Goal: Information Seeking & Learning: Find specific fact

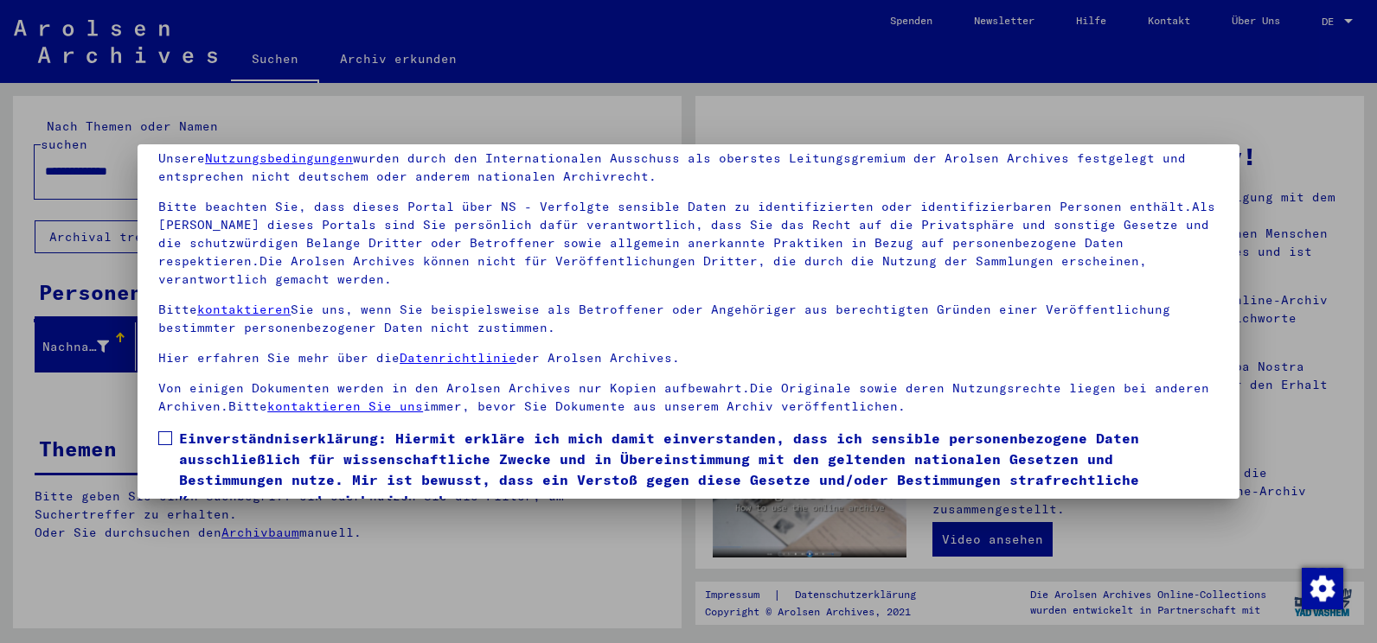
scroll to position [147, 0]
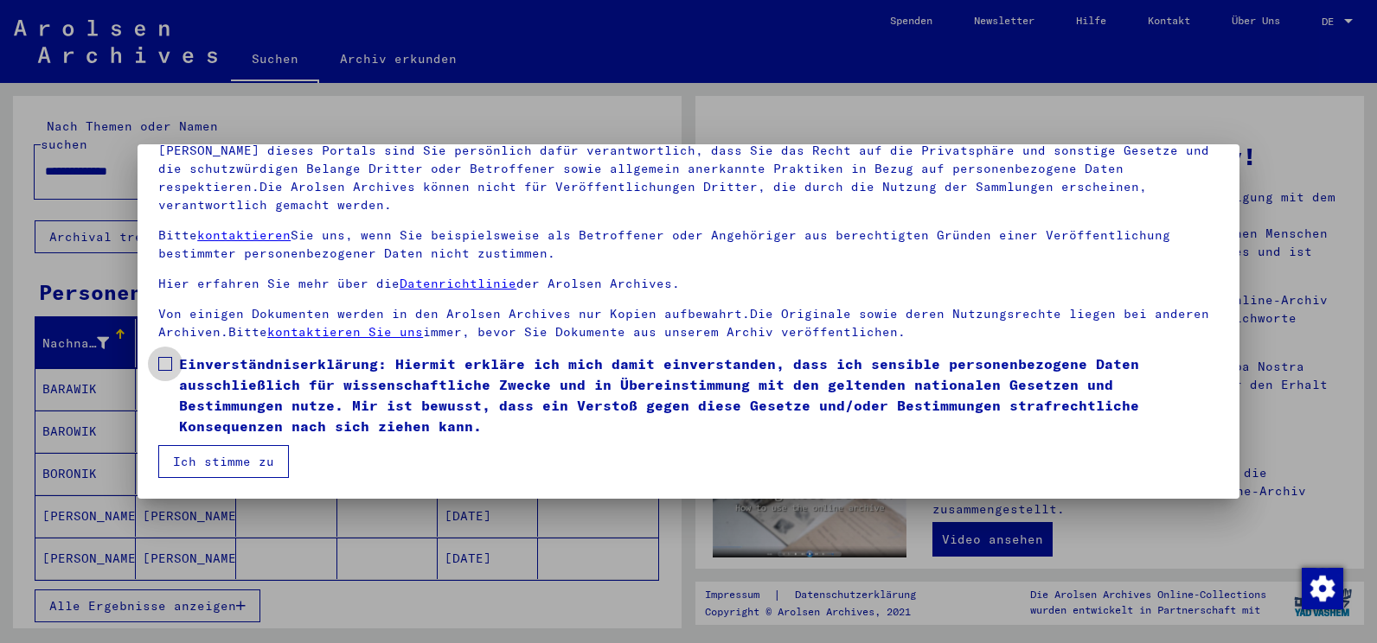
drag, startPoint x: 164, startPoint y: 361, endPoint x: 185, endPoint y: 380, distance: 28.2
click at [165, 361] on span at bounding box center [165, 364] width 14 height 14
click at [233, 459] on button "Ich stimme zu" at bounding box center [223, 461] width 131 height 33
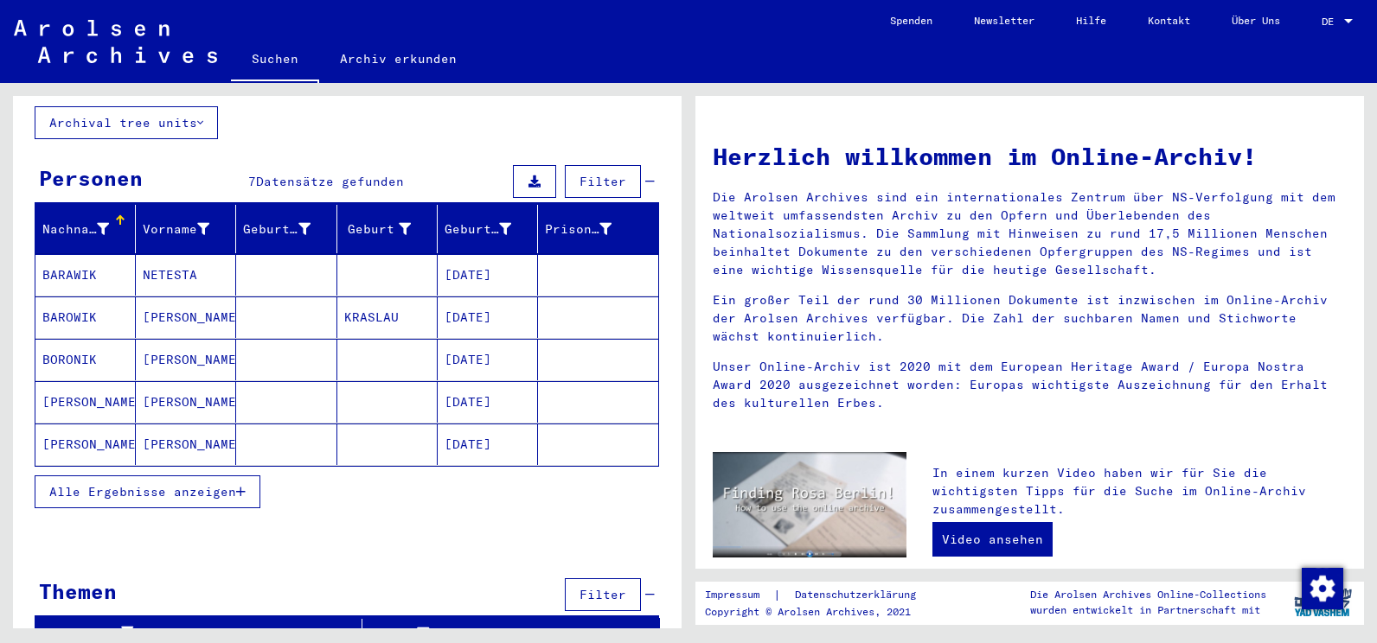
scroll to position [118, 0]
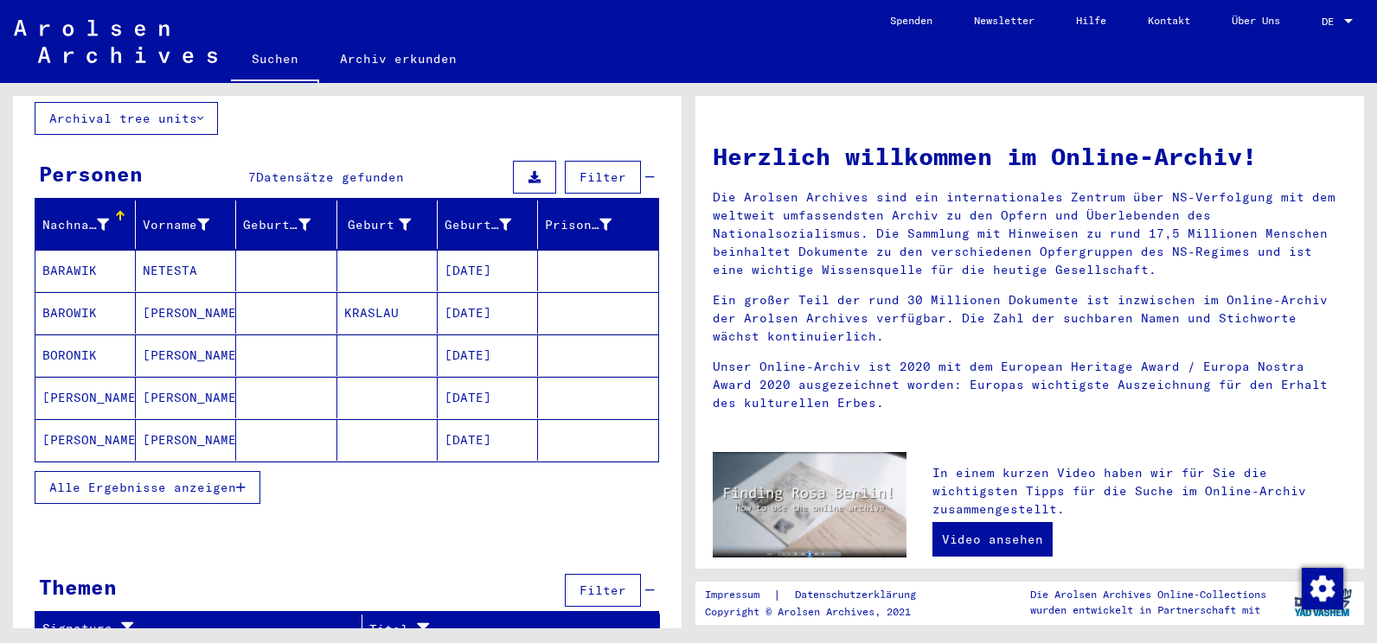
click at [131, 480] on span "Alle Ergebnisse anzeigen" at bounding box center [142, 488] width 187 height 16
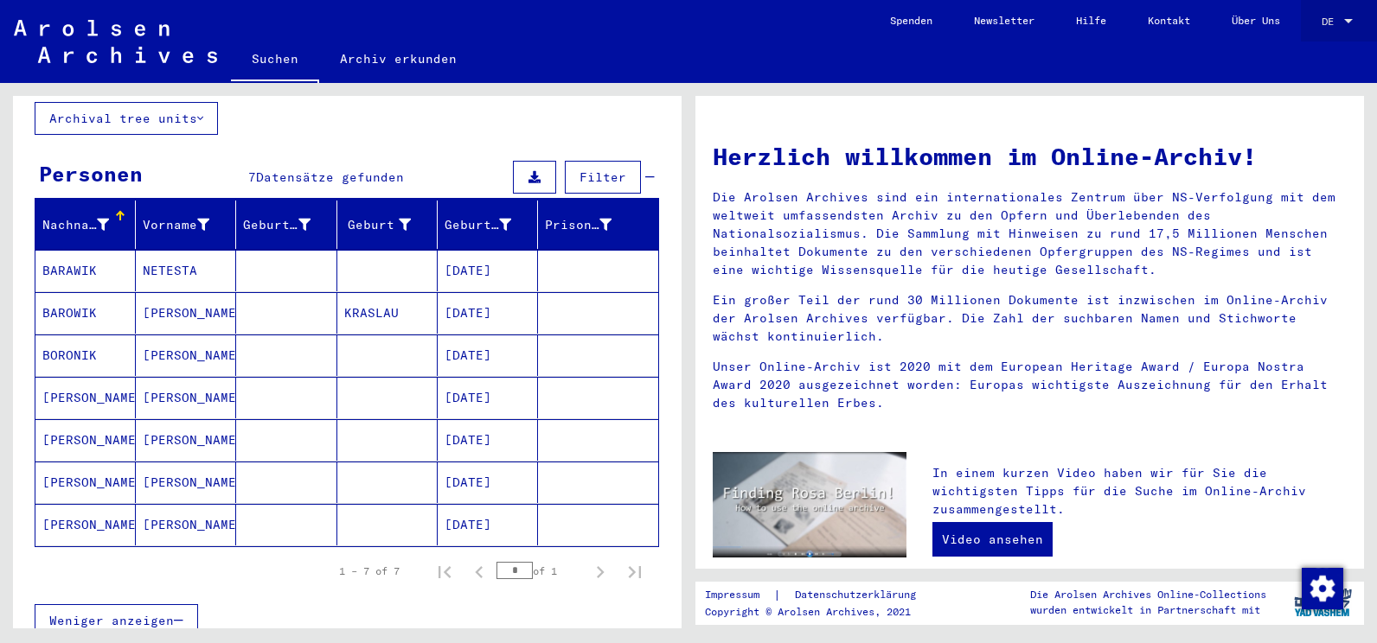
click at [1342, 16] on div at bounding box center [1348, 22] width 16 height 12
click at [1303, 30] on span "English" at bounding box center [1304, 30] width 42 height 13
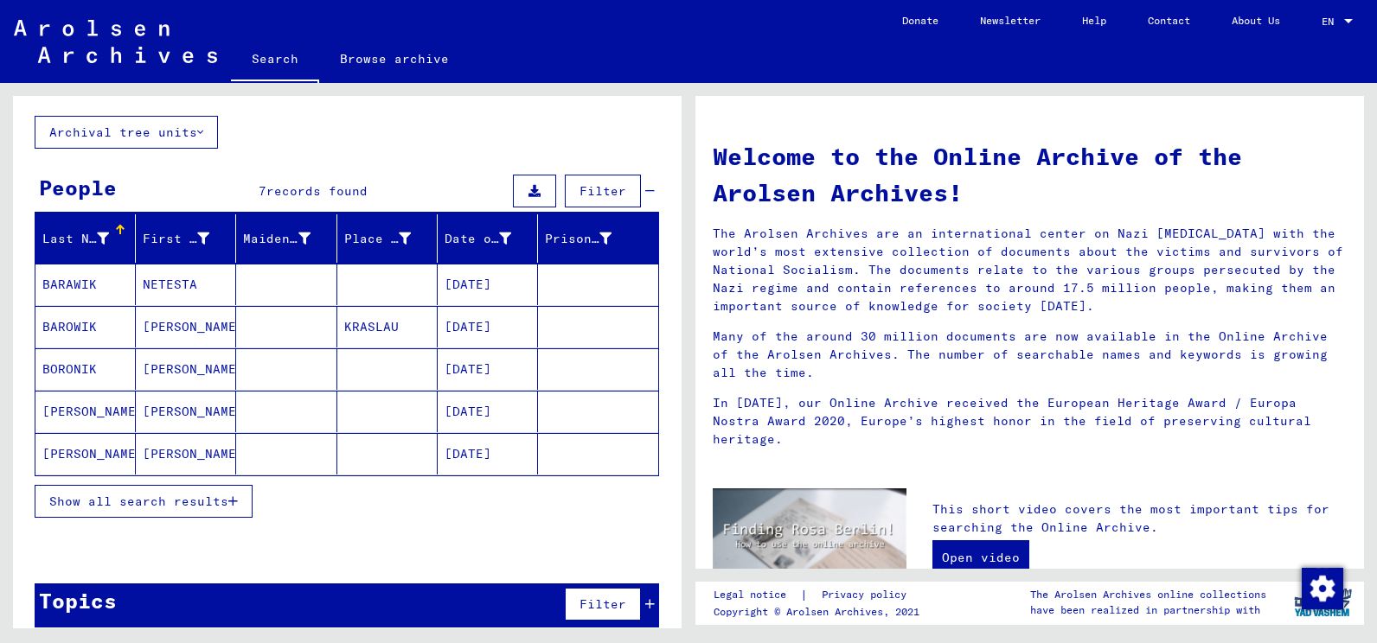
scroll to position [105, 0]
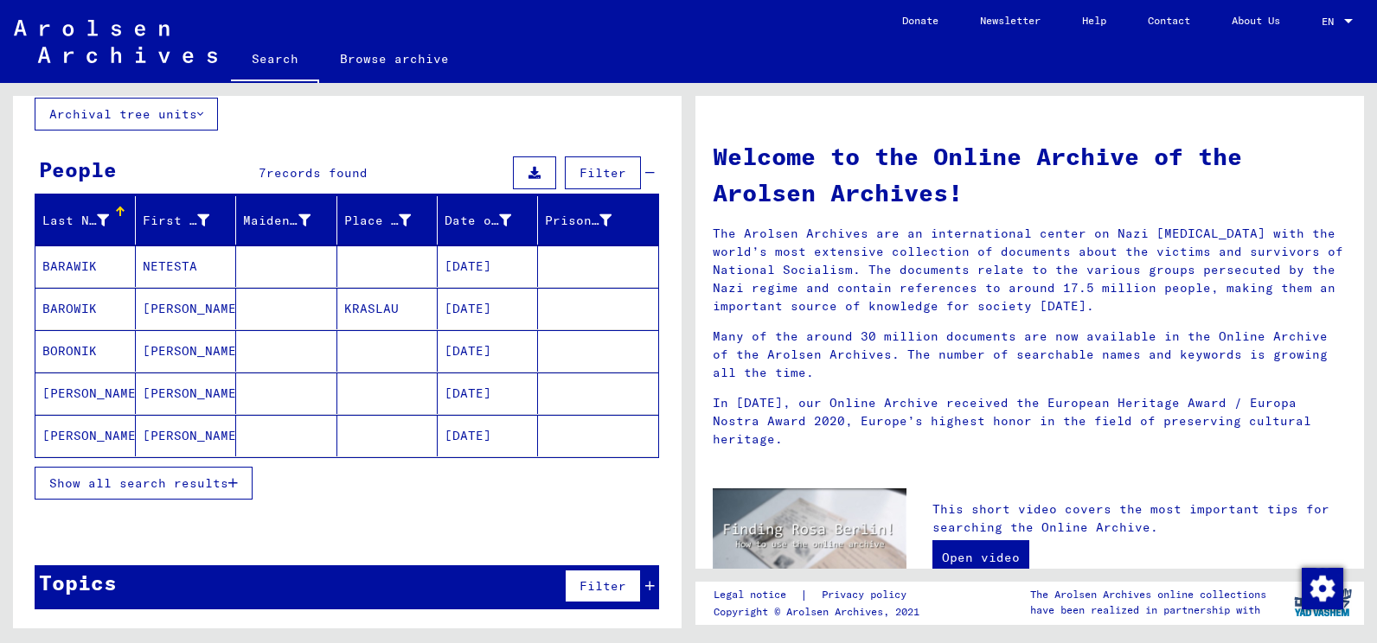
click at [153, 489] on span "Show all search results" at bounding box center [138, 484] width 179 height 16
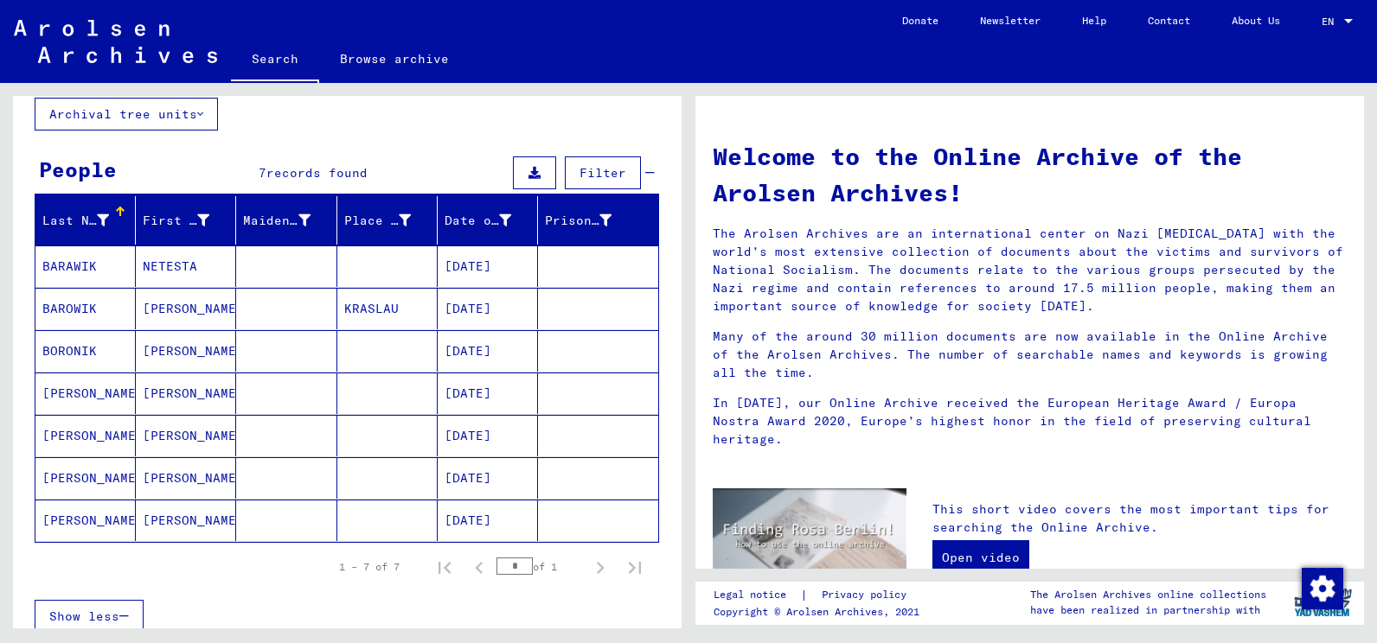
click at [83, 523] on mat-cell "[PERSON_NAME]" at bounding box center [85, 521] width 100 height 42
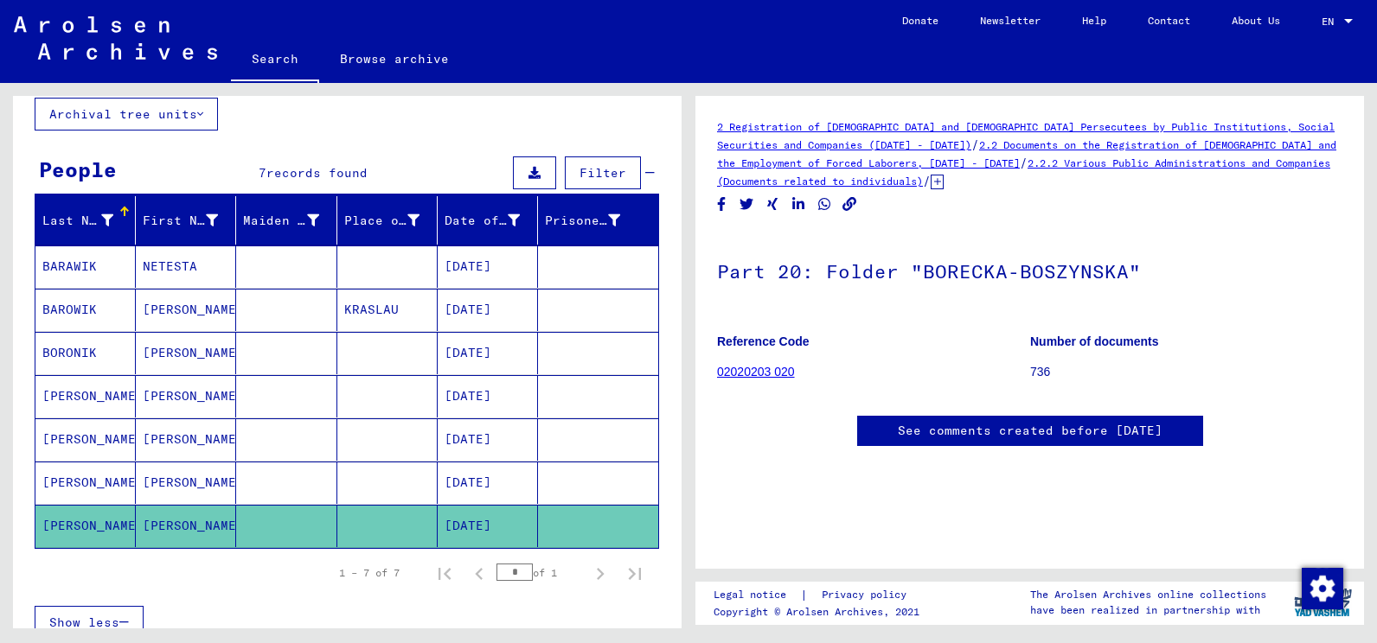
click at [102, 483] on mat-cell "[PERSON_NAME]" at bounding box center [85, 483] width 100 height 42
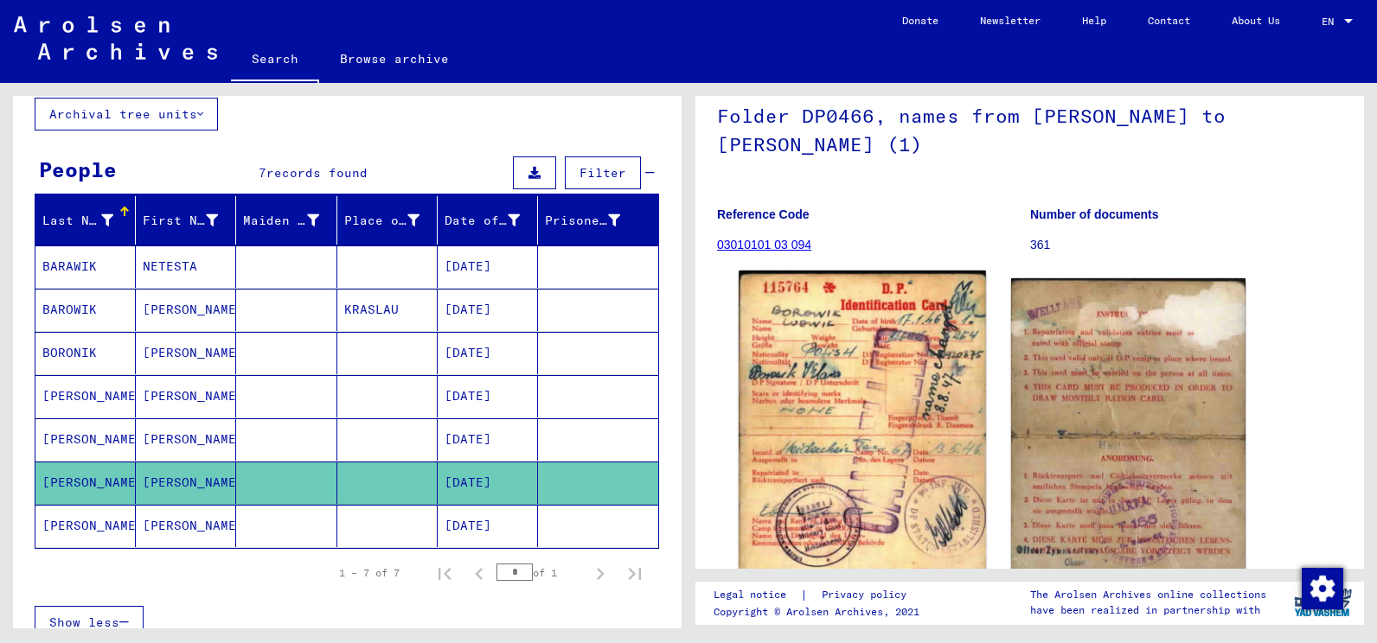
scroll to position [173, 0]
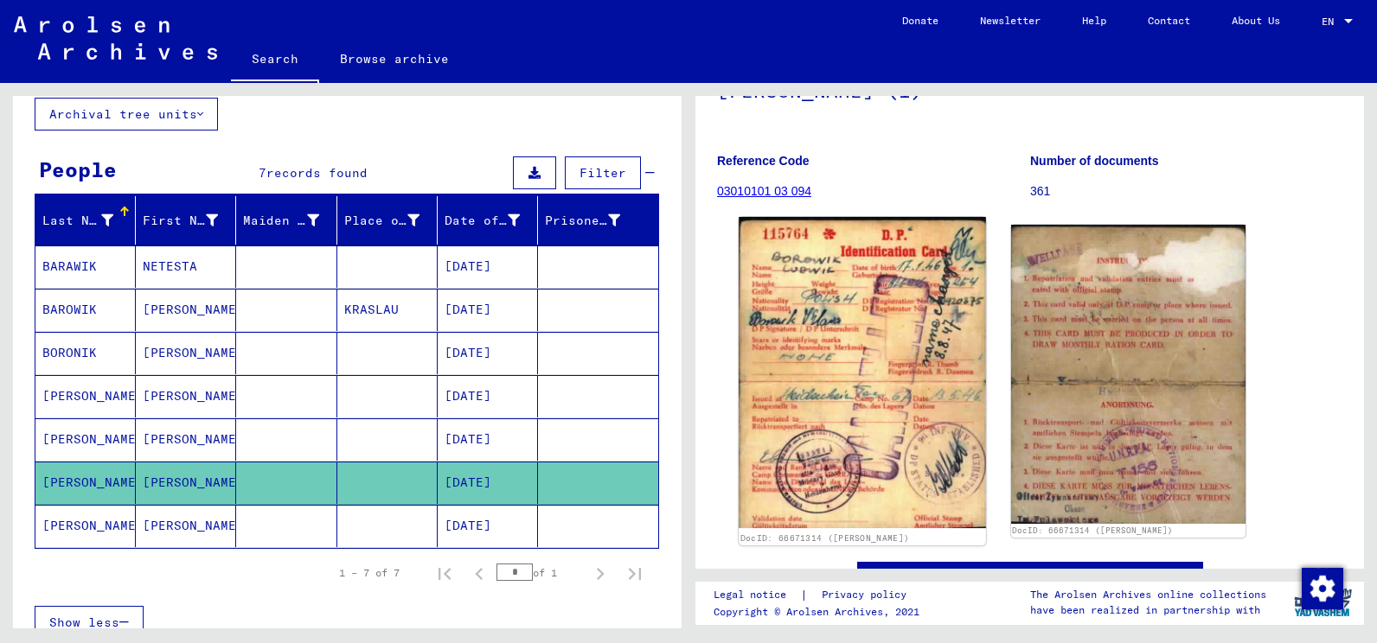
click at [873, 382] on img at bounding box center [862, 373] width 246 height 312
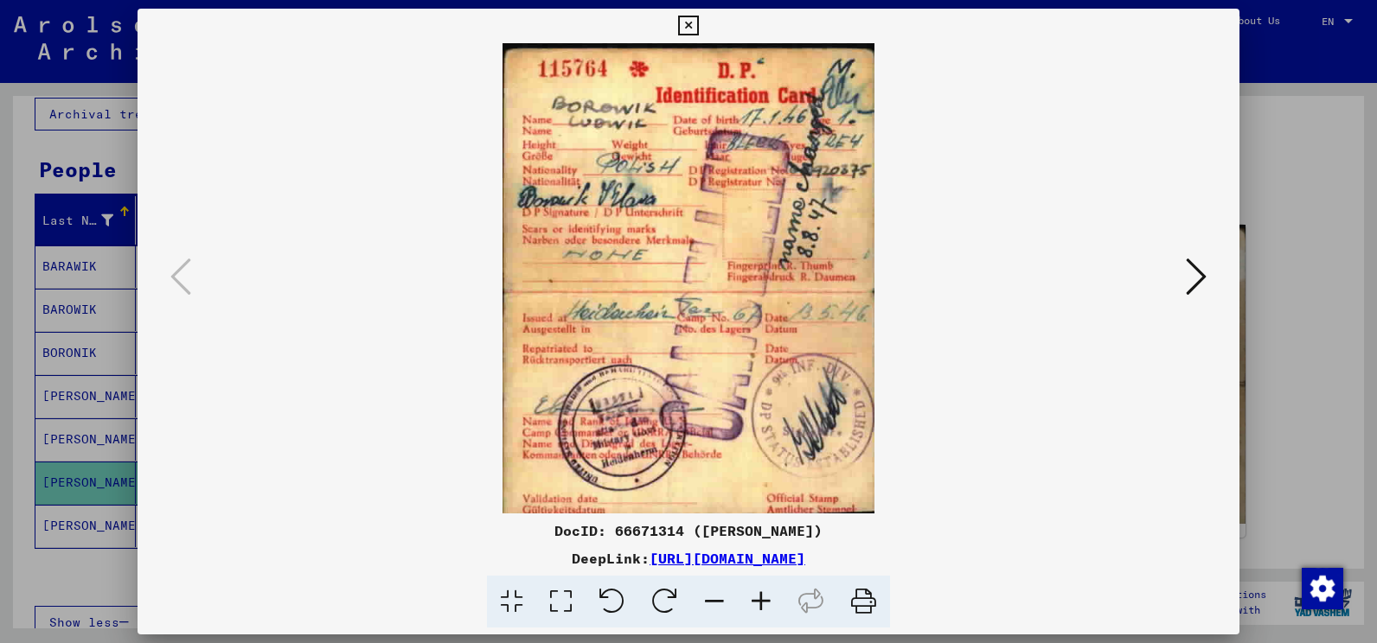
click at [875, 602] on icon at bounding box center [863, 602] width 53 height 53
click at [694, 22] on icon at bounding box center [688, 26] width 20 height 21
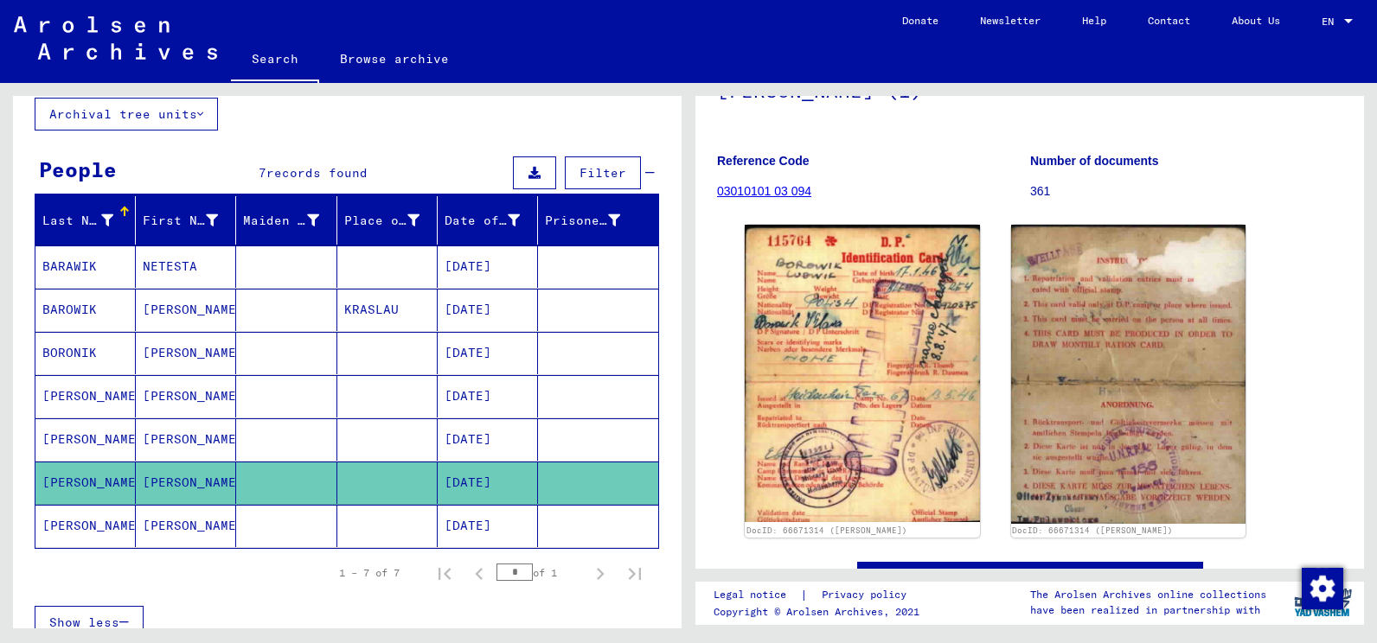
click at [100, 435] on mat-cell "[PERSON_NAME]" at bounding box center [85, 440] width 100 height 42
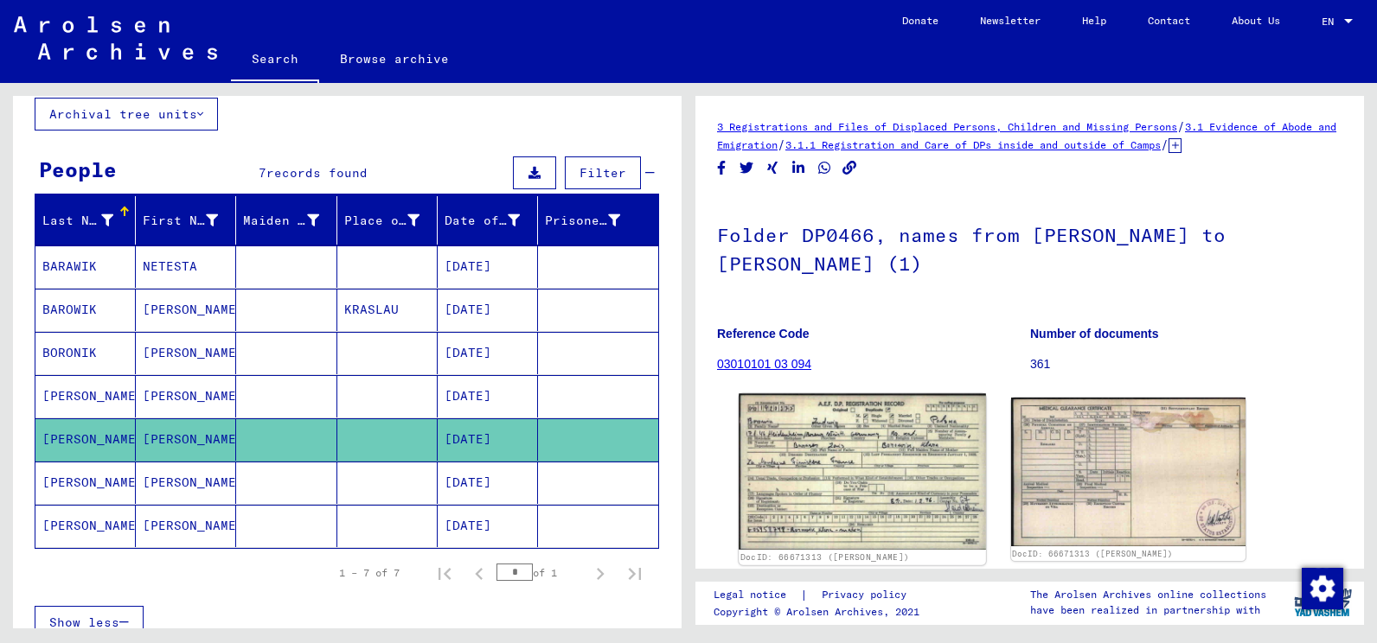
click at [935, 445] on img at bounding box center [862, 472] width 246 height 157
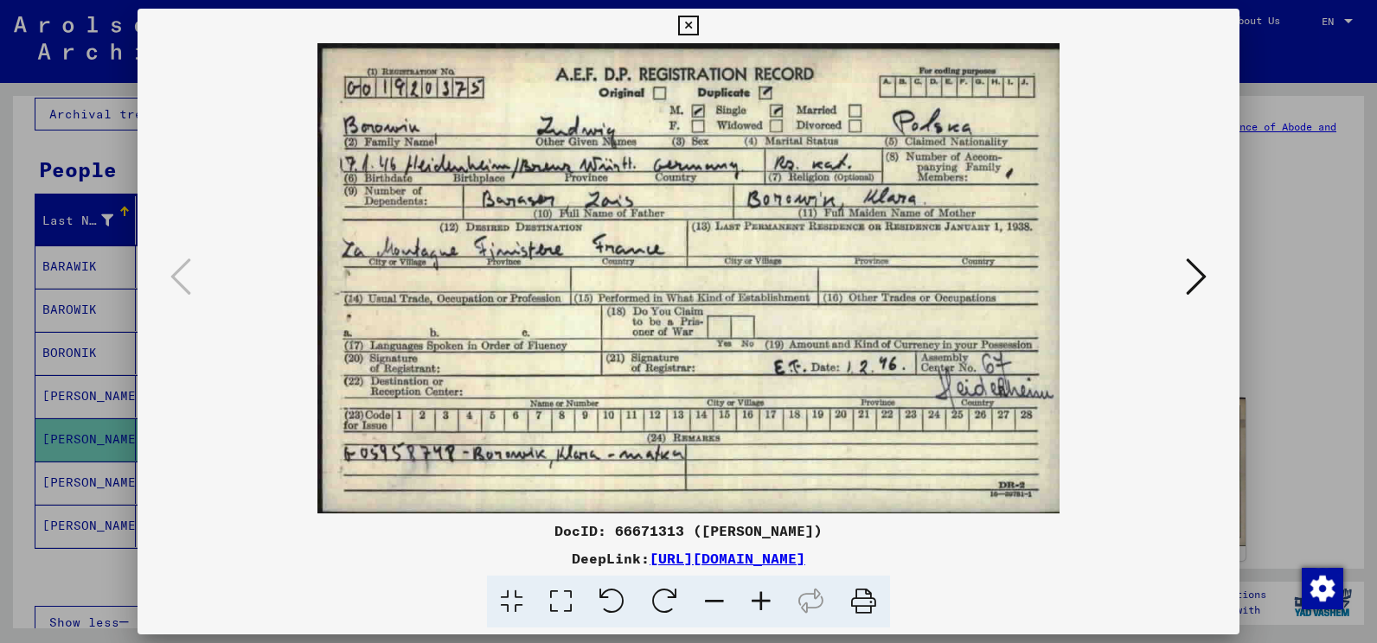
click at [864, 600] on icon at bounding box center [863, 602] width 53 height 53
click at [1144, 455] on img at bounding box center [688, 278] width 984 height 470
drag, startPoint x: 869, startPoint y: 599, endPoint x: 537, endPoint y: 293, distance: 451.7
click at [870, 599] on icon at bounding box center [863, 602] width 53 height 53
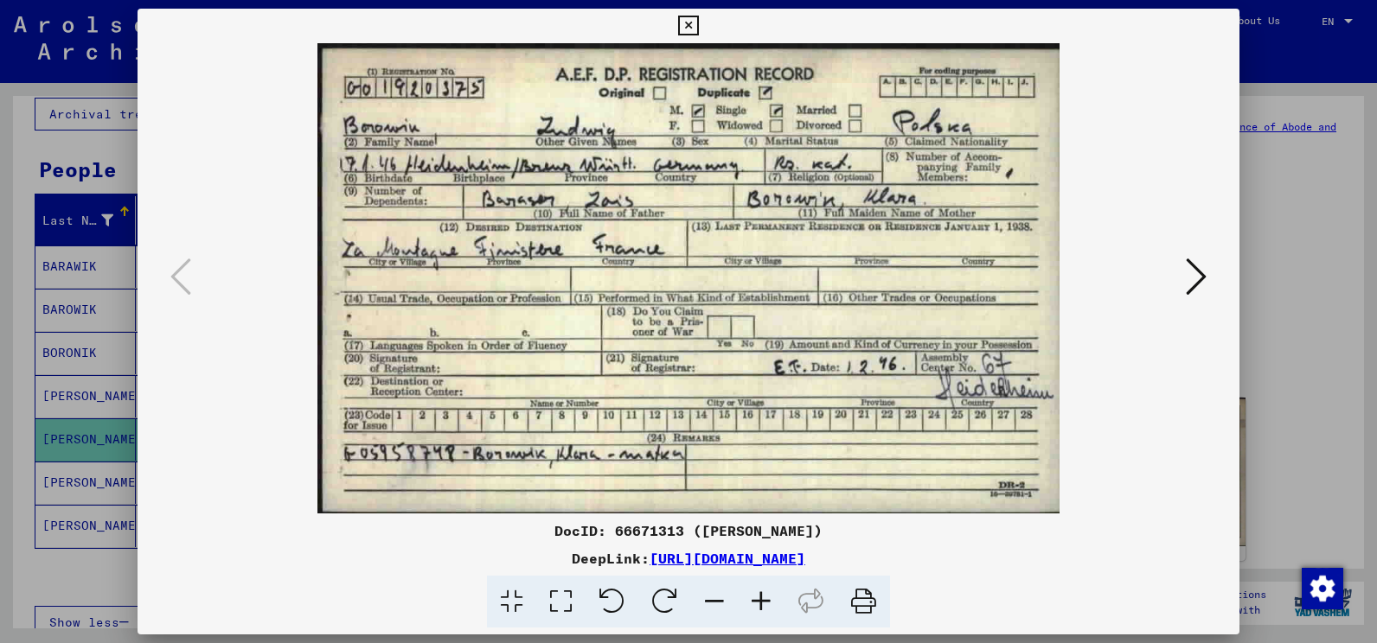
click at [690, 22] on icon at bounding box center [688, 26] width 20 height 21
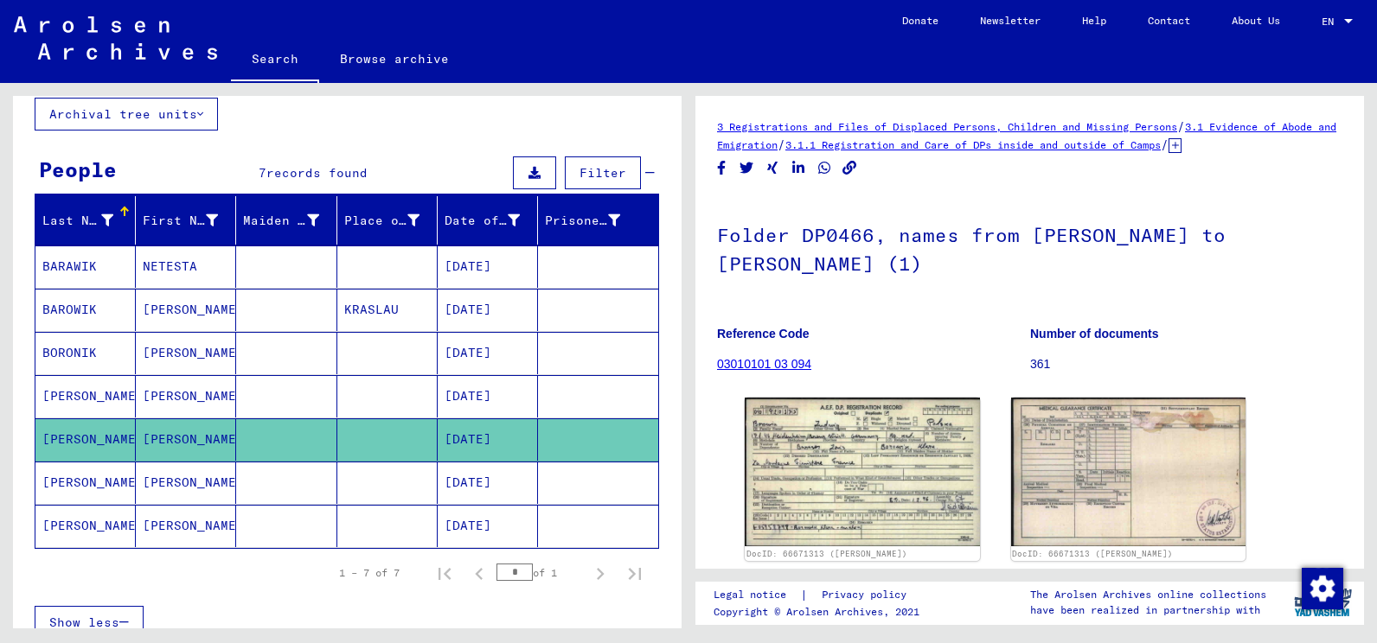
click at [81, 354] on mat-cell "BORONIK" at bounding box center [85, 353] width 100 height 42
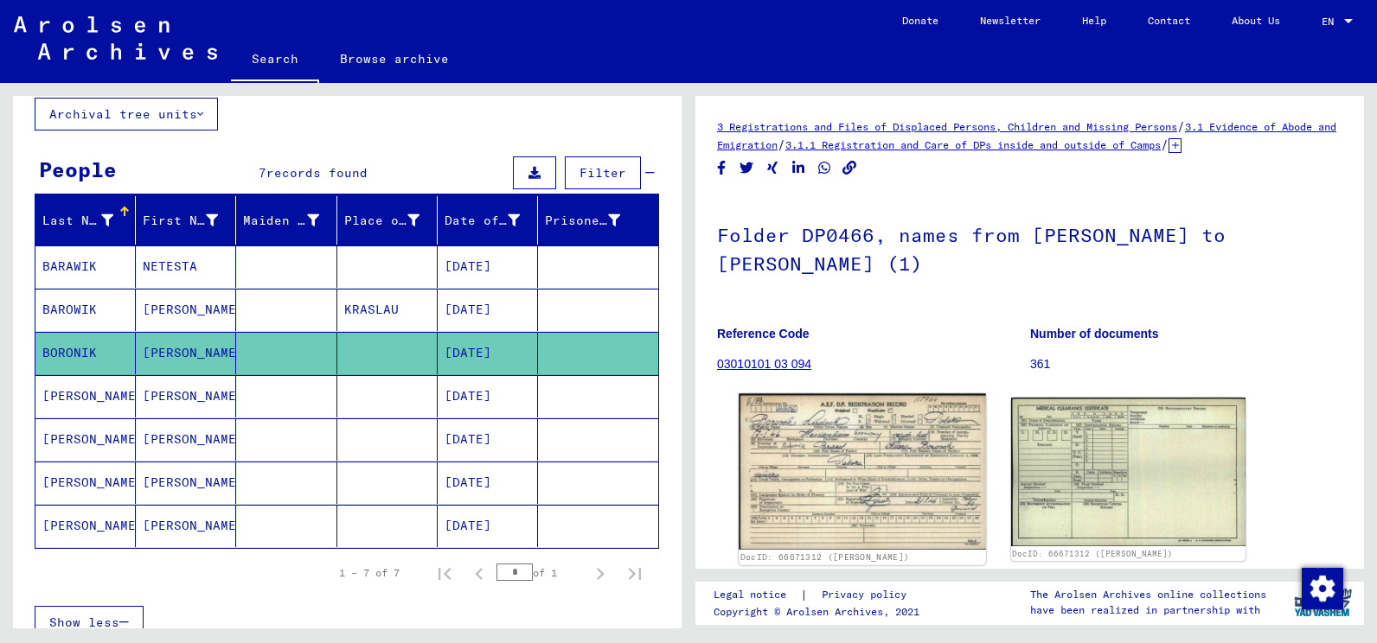
click at [854, 446] on img at bounding box center [862, 472] width 246 height 157
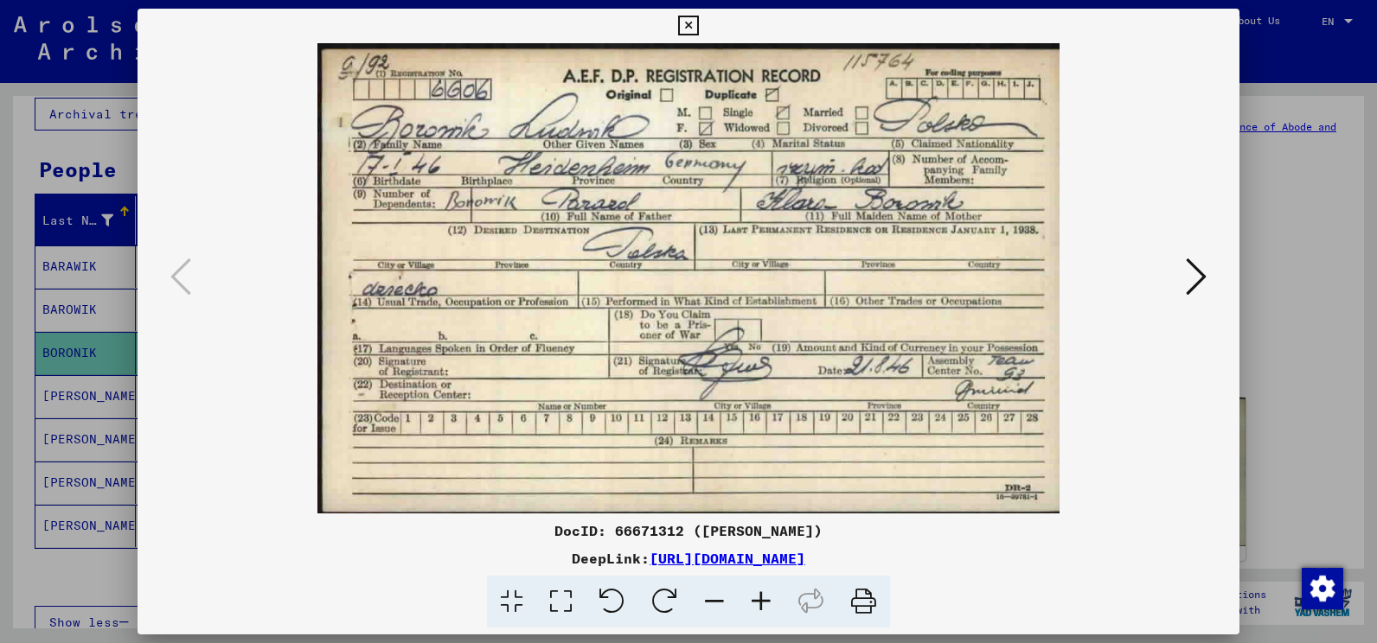
click at [854, 446] on img at bounding box center [688, 278] width 984 height 470
click at [865, 598] on icon at bounding box center [863, 602] width 53 height 53
click at [682, 22] on icon at bounding box center [688, 26] width 20 height 21
